Goal: Transaction & Acquisition: Purchase product/service

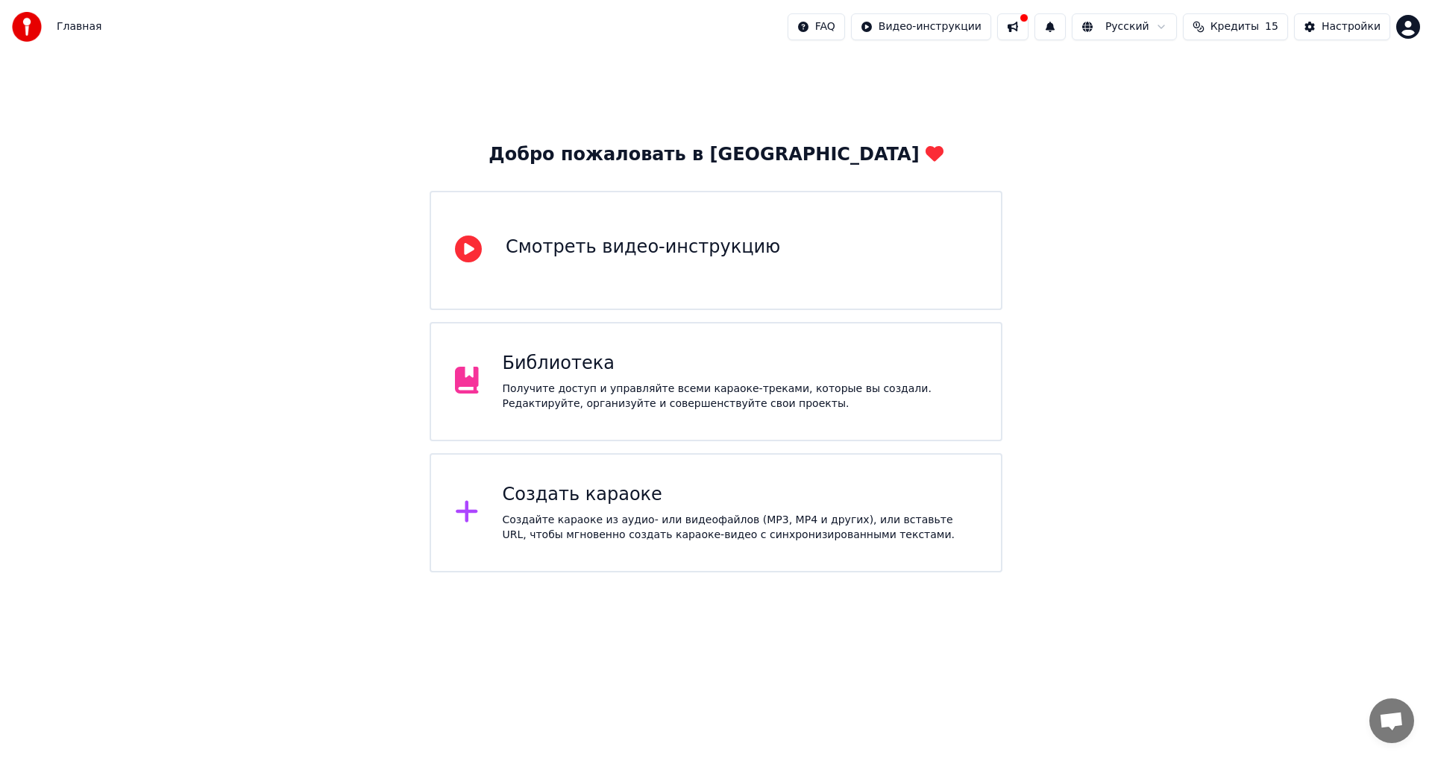
click at [1028, 29] on button at bounding box center [1012, 26] width 31 height 27
click at [1334, 39] on button "Настройки" at bounding box center [1342, 26] width 96 height 27
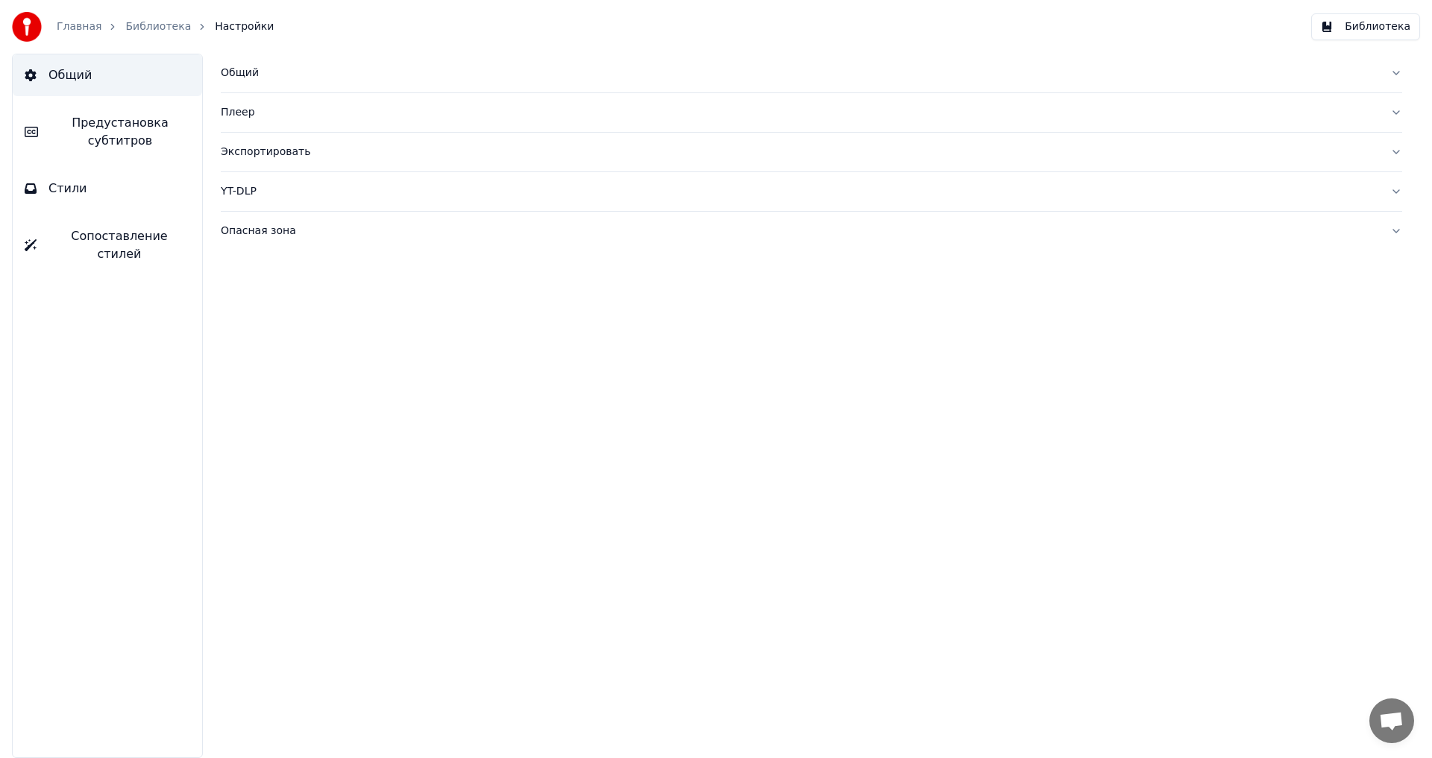
click at [107, 29] on icon "breadcrumb" at bounding box center [112, 27] width 10 height 10
click at [91, 25] on link "Главная" at bounding box center [79, 26] width 45 height 15
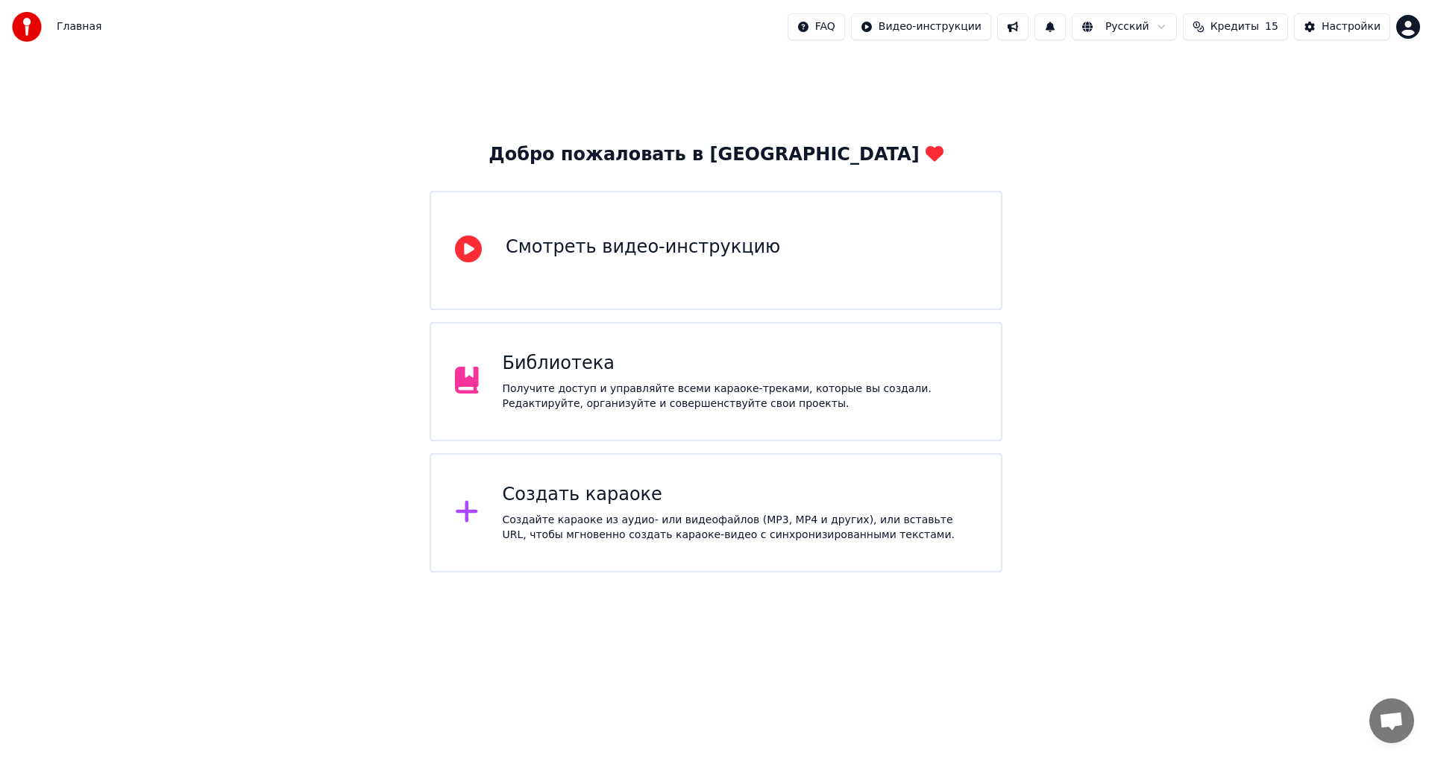
drag, startPoint x: 1280, startPoint y: 85, endPoint x: 1285, endPoint y: 57, distance: 28.8
click at [1281, 84] on div "Добро пожаловать в Youka Смотреть видео-инструкцию Библиотека Получите доступ и…" at bounding box center [716, 313] width 1432 height 519
click at [1278, 28] on span "15" at bounding box center [1271, 26] width 13 height 15
click at [1174, 97] on td "15" at bounding box center [1151, 99] width 72 height 27
click at [1159, 70] on th "Пополнить" at bounding box center [1151, 71] width 72 height 30
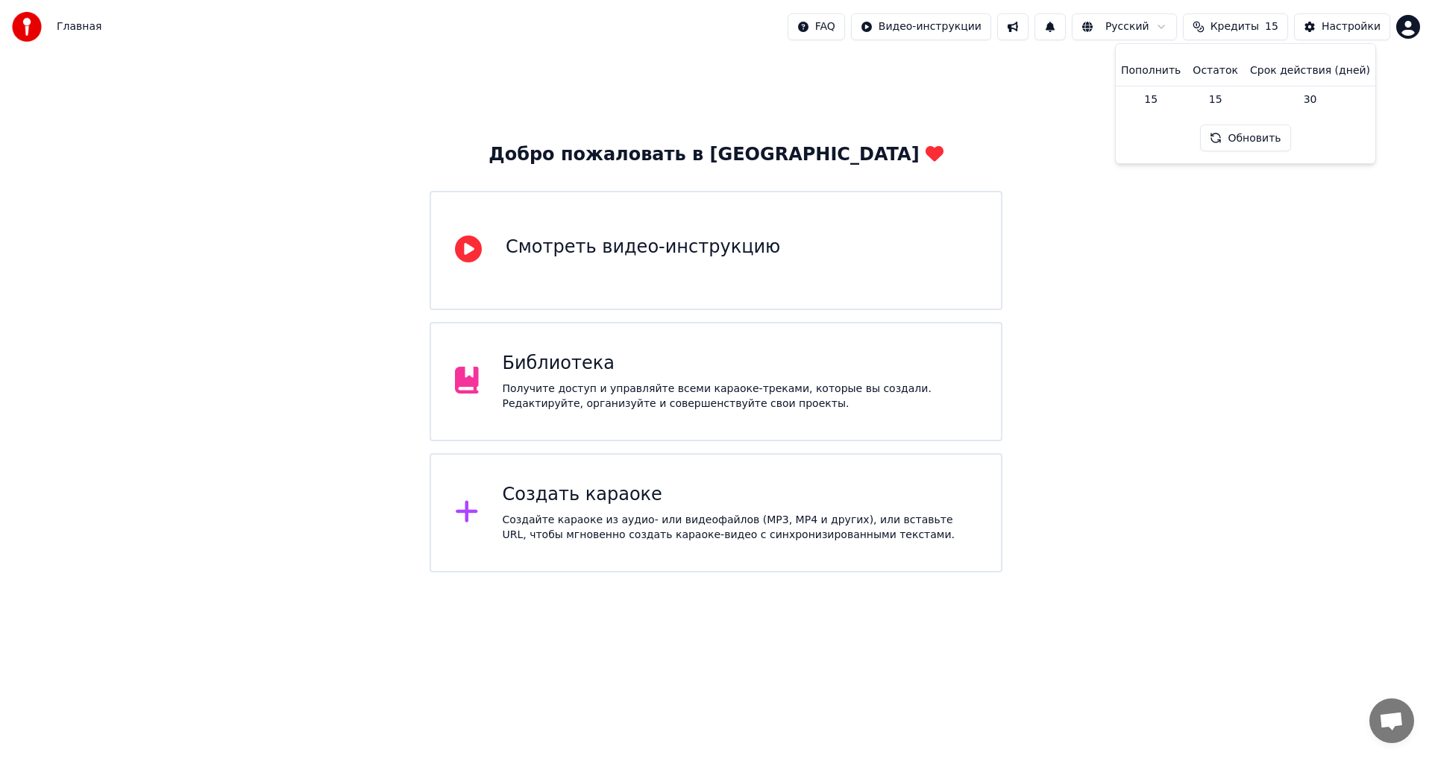
click at [1230, 23] on span "Кредиты" at bounding box center [1234, 26] width 48 height 15
click at [1239, 27] on span "Кредиты" at bounding box center [1234, 26] width 48 height 15
click at [1262, 138] on button "Обновить" at bounding box center [1245, 138] width 90 height 27
click at [1335, 35] on button "Настройки" at bounding box center [1342, 26] width 96 height 27
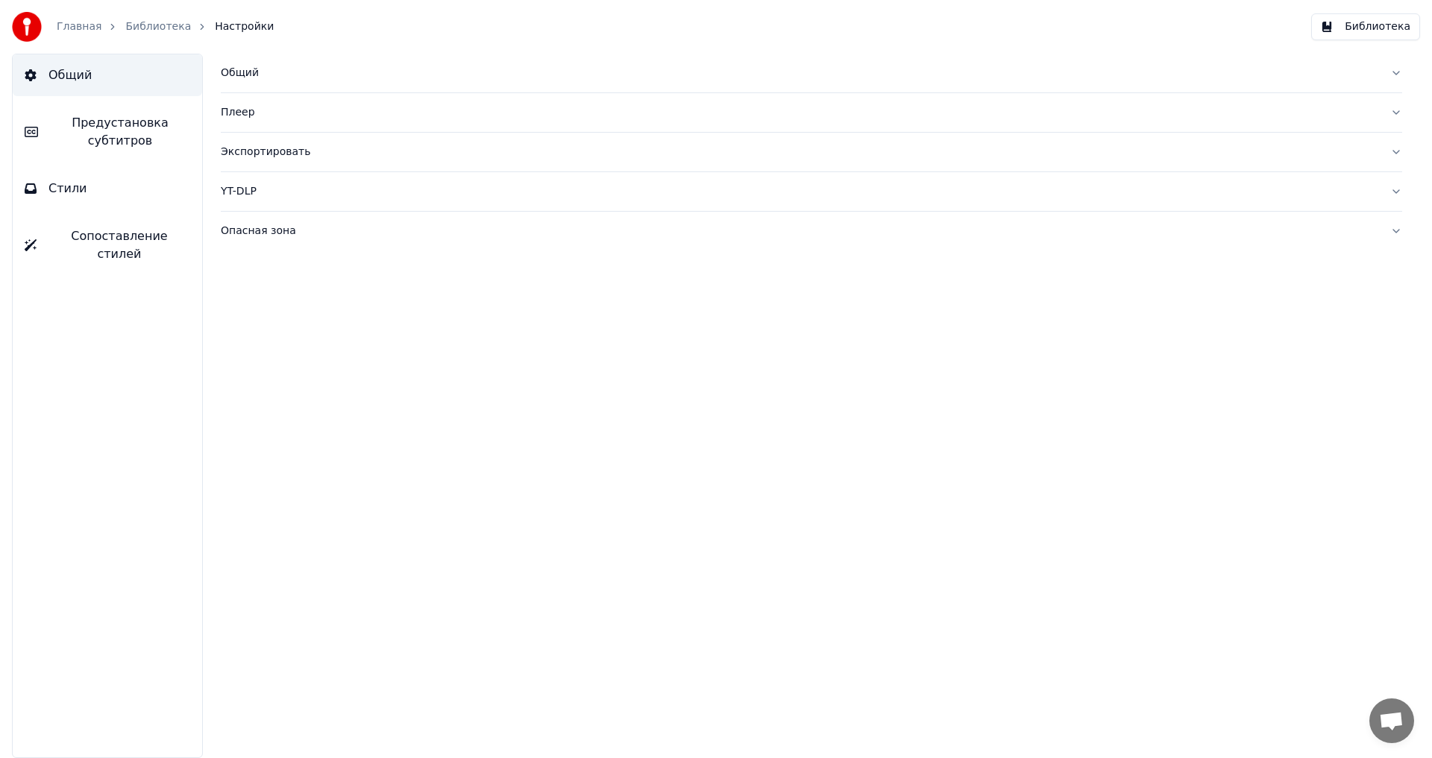
click at [81, 19] on div "Главная Библиотека Настройки" at bounding box center [143, 27] width 262 height 30
click at [70, 22] on link "Главная" at bounding box center [79, 26] width 45 height 15
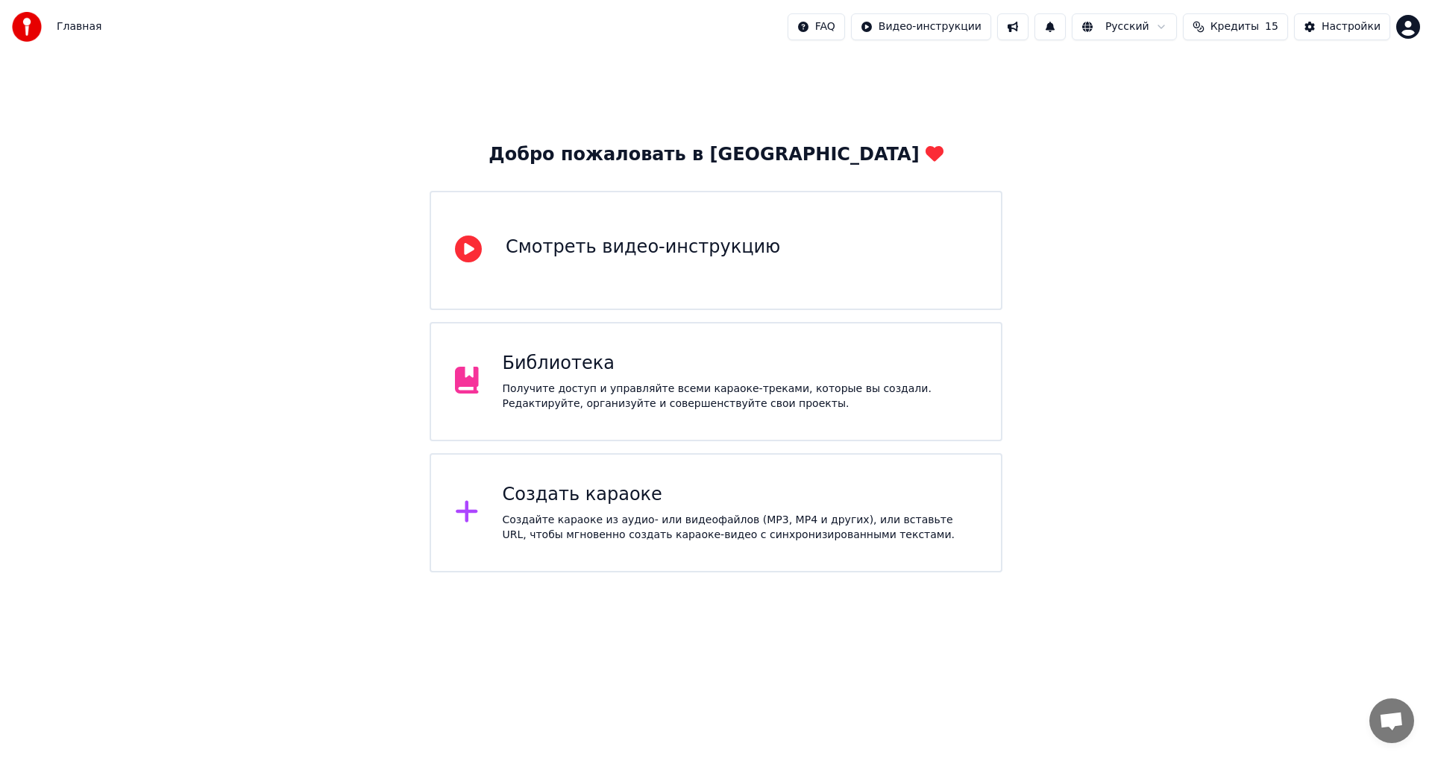
click at [728, 258] on div "Смотреть видео-инструкцию" at bounding box center [643, 248] width 274 height 24
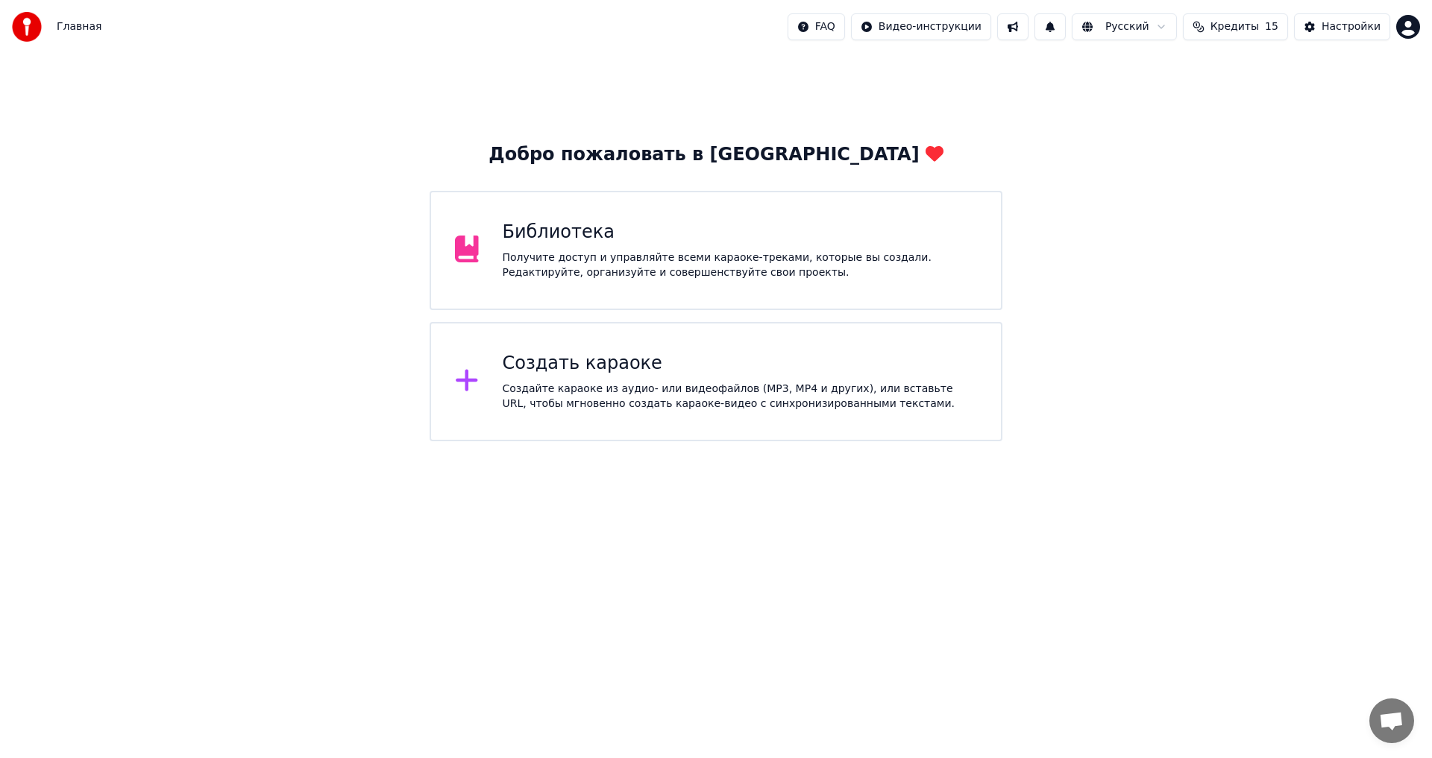
click at [961, 40] on div "Главная FAQ Видео-инструкции Русский Кредиты 15 Настройки" at bounding box center [716, 27] width 1432 height 54
click at [962, 37] on html "Главная FAQ Видео-инструкции Русский Кредиты 15 Настройки Добро пожаловать в Yo…" at bounding box center [716, 220] width 1432 height 441
click at [1150, 89] on html "Главная FAQ Видео-инструкции Русский Кредиты 15 Настройки Добро пожаловать в Yo…" at bounding box center [716, 220] width 1432 height 441
click at [1139, 32] on html "Главная FAQ Видео-инструкции Русский Кредиты 15 Настройки Добро пожаловать в Yo…" at bounding box center [716, 220] width 1432 height 441
click at [1036, 118] on html "Главная FAQ Видео-инструкции Русский Кредиты 15 Настройки Добро пожаловать в Yo…" at bounding box center [716, 220] width 1432 height 441
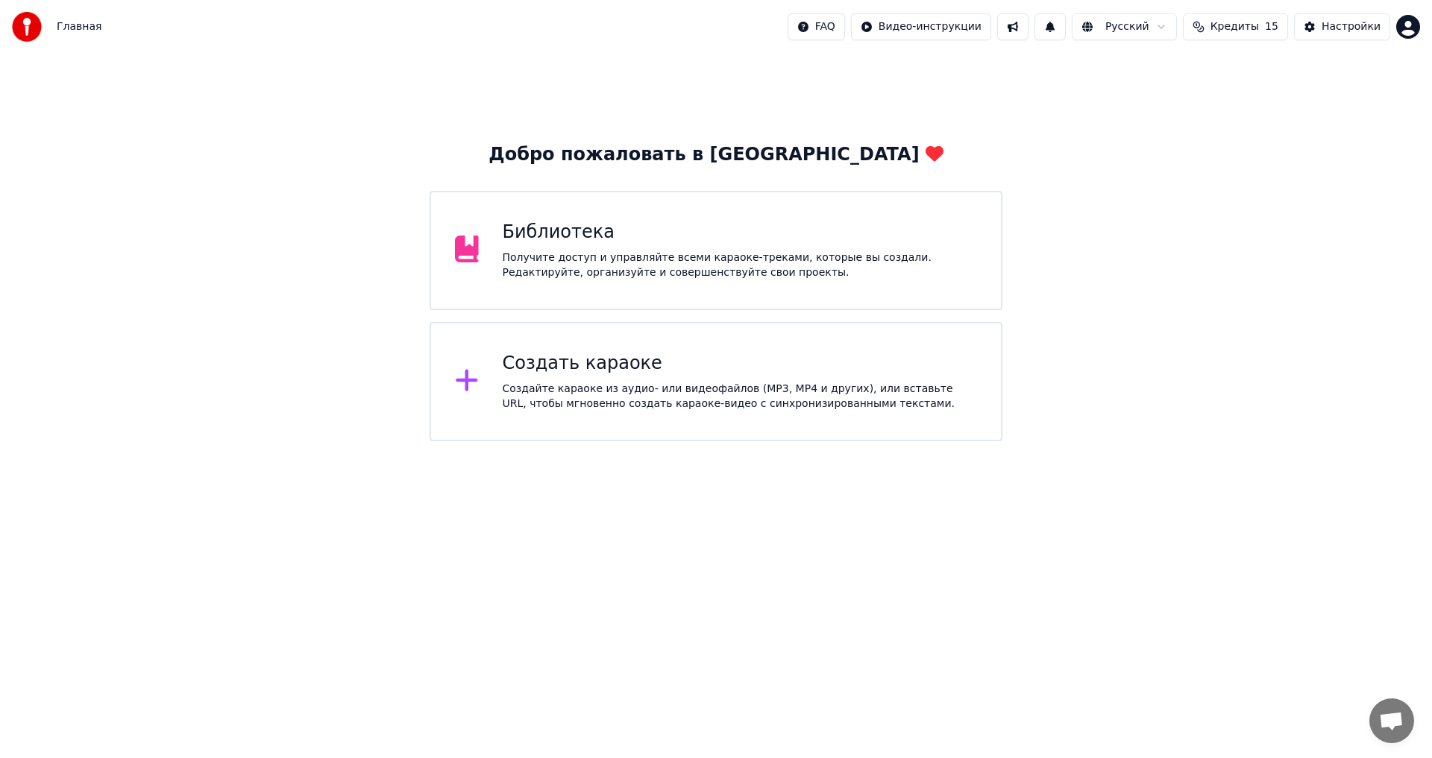
click at [1271, 33] on button "Кредиты 15" at bounding box center [1235, 26] width 105 height 27
click at [1300, 80] on th "Срок действия (дней)" at bounding box center [1310, 71] width 132 height 30
click at [1303, 107] on td "30" at bounding box center [1310, 99] width 132 height 27
click at [1422, 31] on div "Главная FAQ Видео-инструкции Русский Кредиты 15 Настройки" at bounding box center [716, 27] width 1432 height 54
click at [1409, 30] on html "Главная FAQ Видео-инструкции Русский Кредиты 15 Настройки Добро пожаловать в Yo…" at bounding box center [716, 220] width 1432 height 441
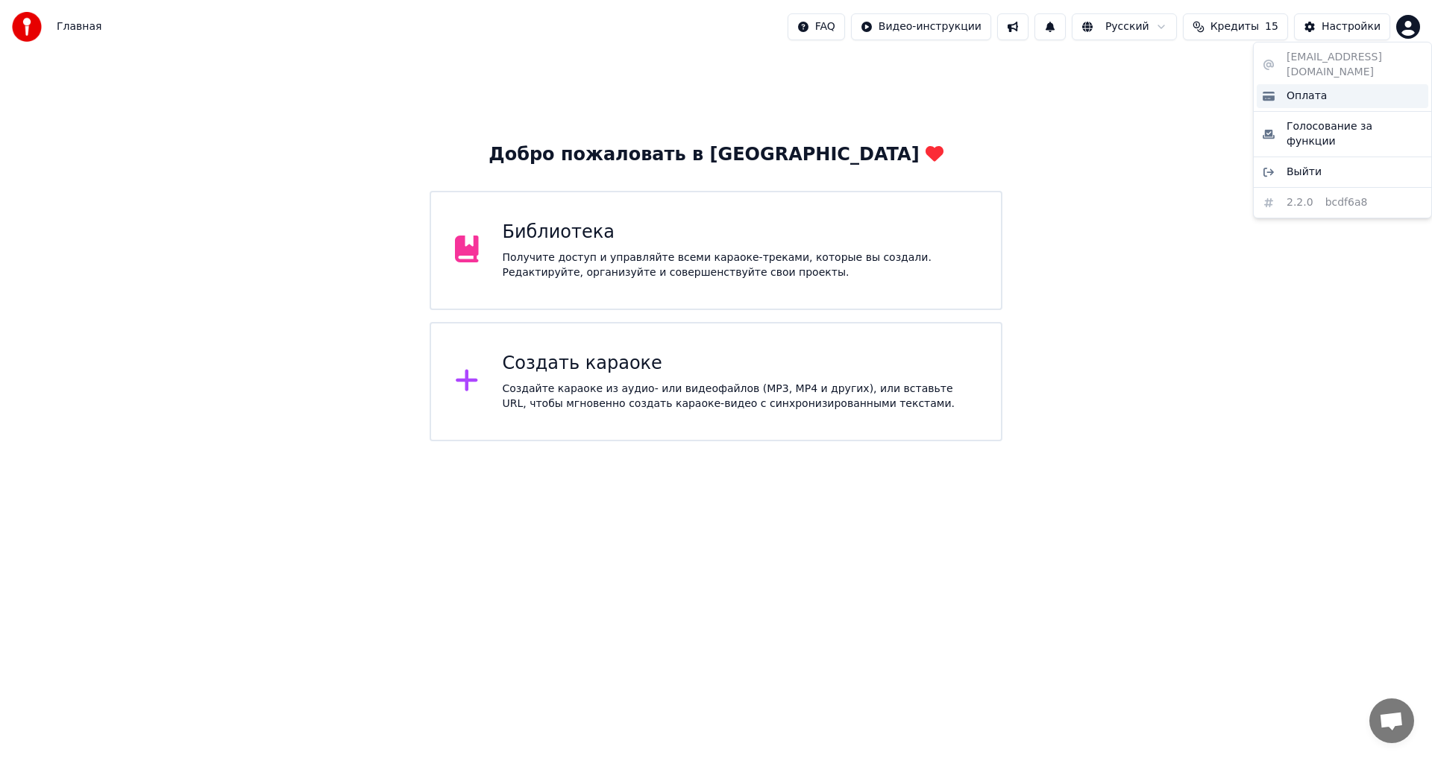
click at [1307, 89] on span "Оплата" at bounding box center [1306, 96] width 40 height 15
click at [1250, 28] on span "Кредиты" at bounding box center [1234, 26] width 48 height 15
click at [1414, 32] on html "Главная FAQ Видео-инструкции Русский Кредиты 15 Настройки Добро пожаловать в Yo…" at bounding box center [716, 220] width 1432 height 441
click at [1328, 86] on div "Оплата" at bounding box center [1341, 96] width 171 height 24
